Goal: Task Accomplishment & Management: Complete application form

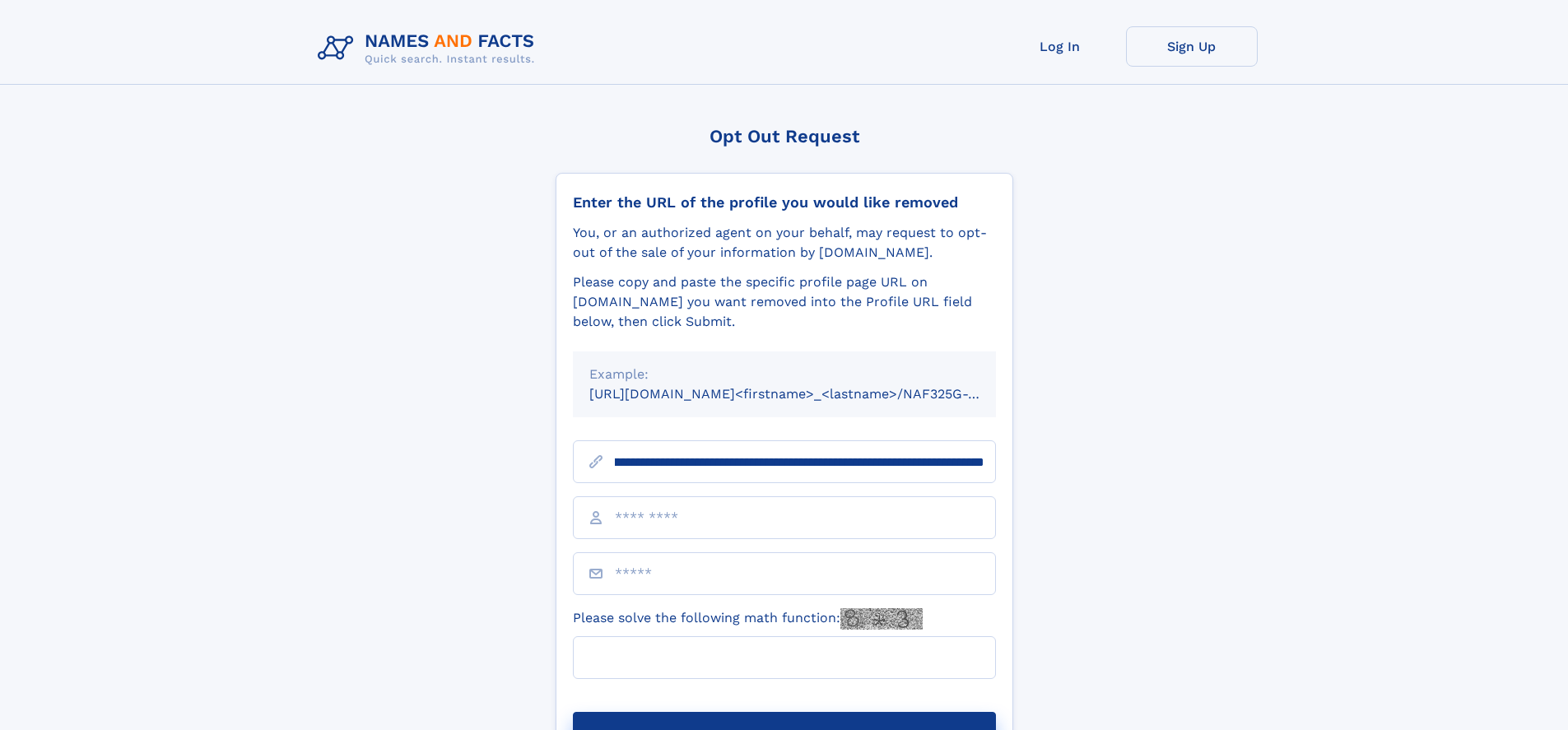
scroll to position [0, 183]
type input "**********"
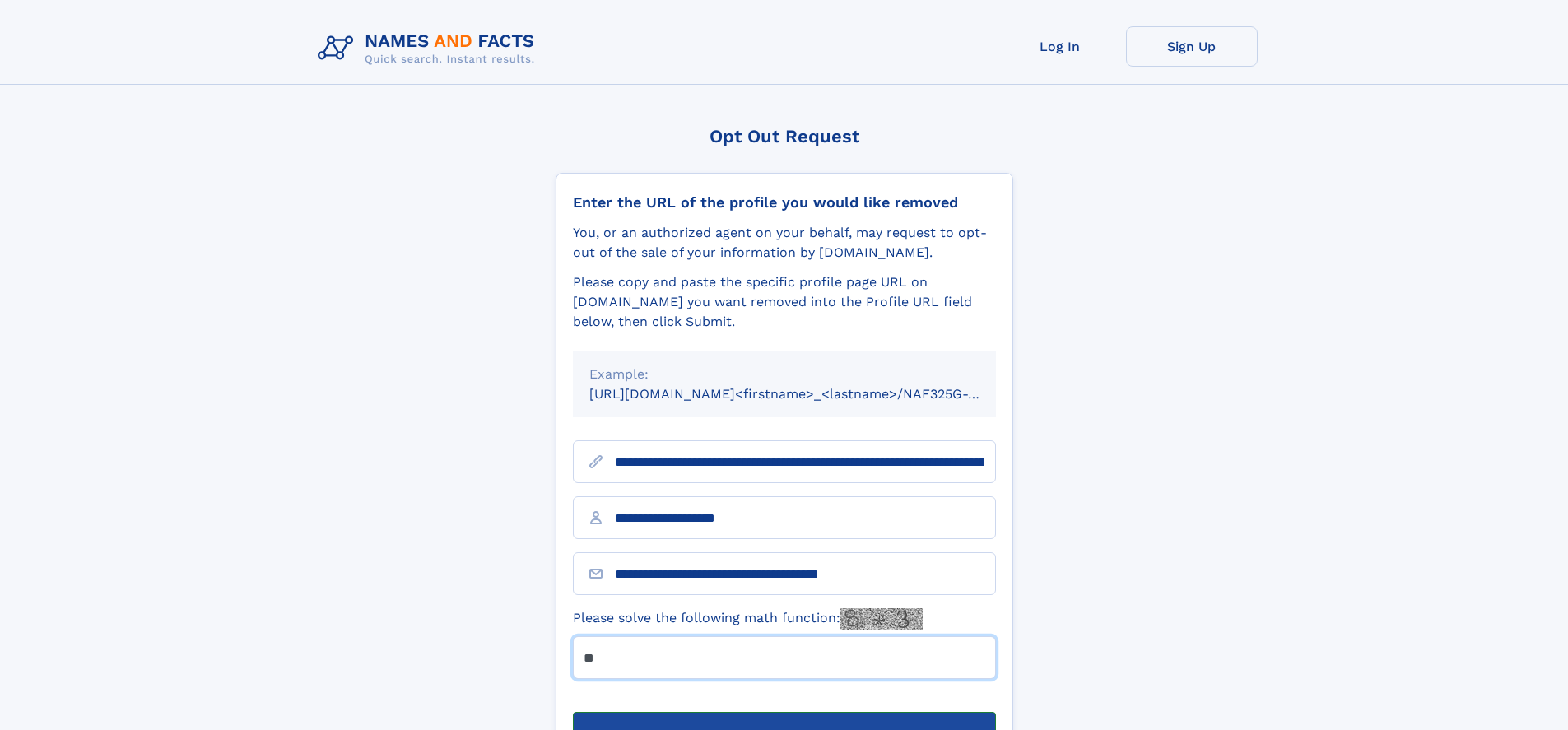
type input "**"
click at [784, 713] on button "Submit Opt Out Request" at bounding box center [785, 738] width 423 height 52
